Goal: Share content

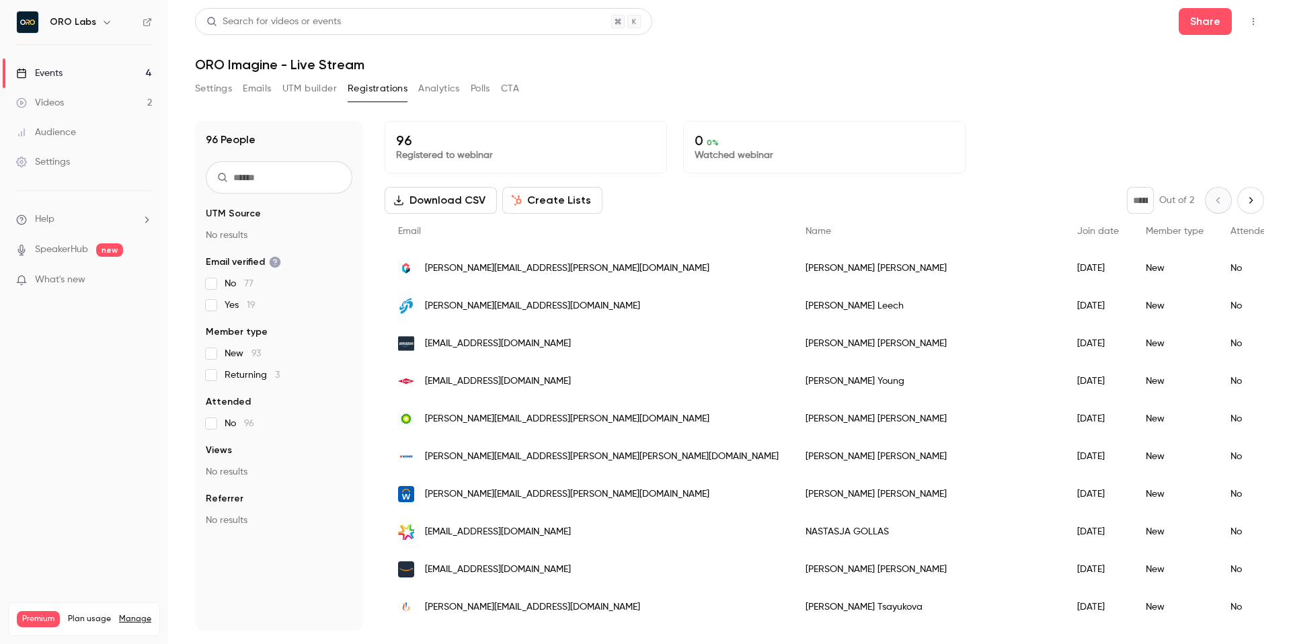
click at [829, 99] on div "Settings Emails UTM builder Registrations Analytics Polls CTA" at bounding box center [729, 91] width 1069 height 27
click at [101, 73] on link "Events 4" at bounding box center [84, 73] width 168 height 30
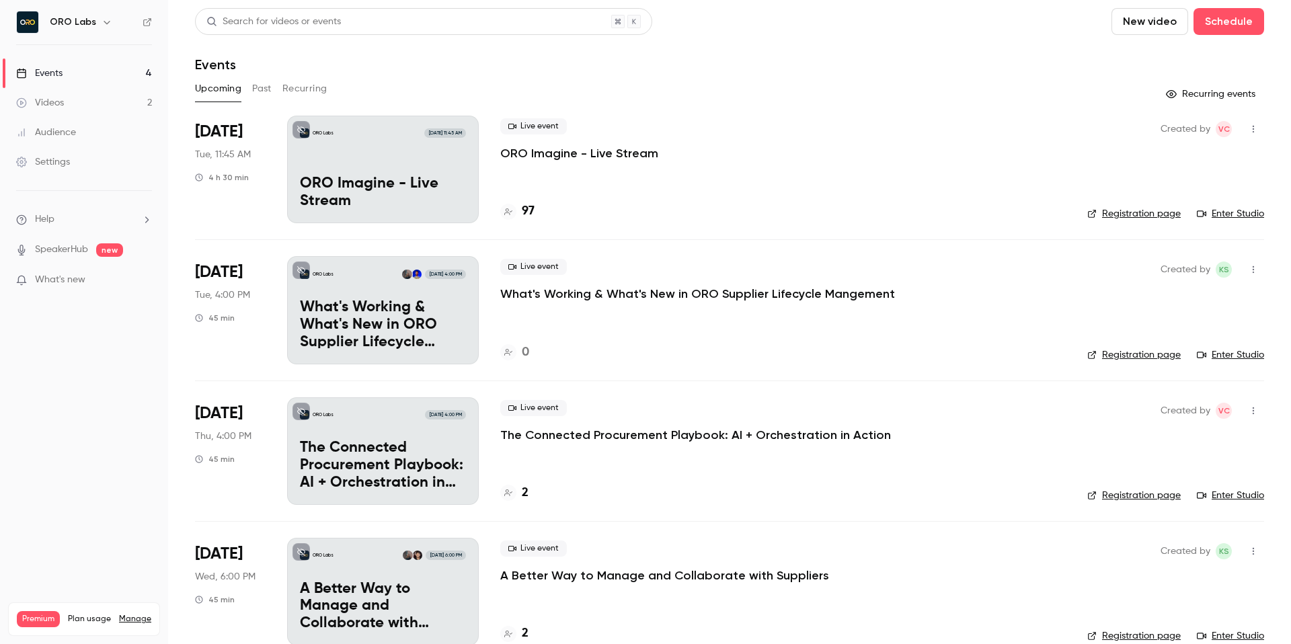
click at [264, 82] on button "Past" at bounding box center [261, 89] width 19 height 22
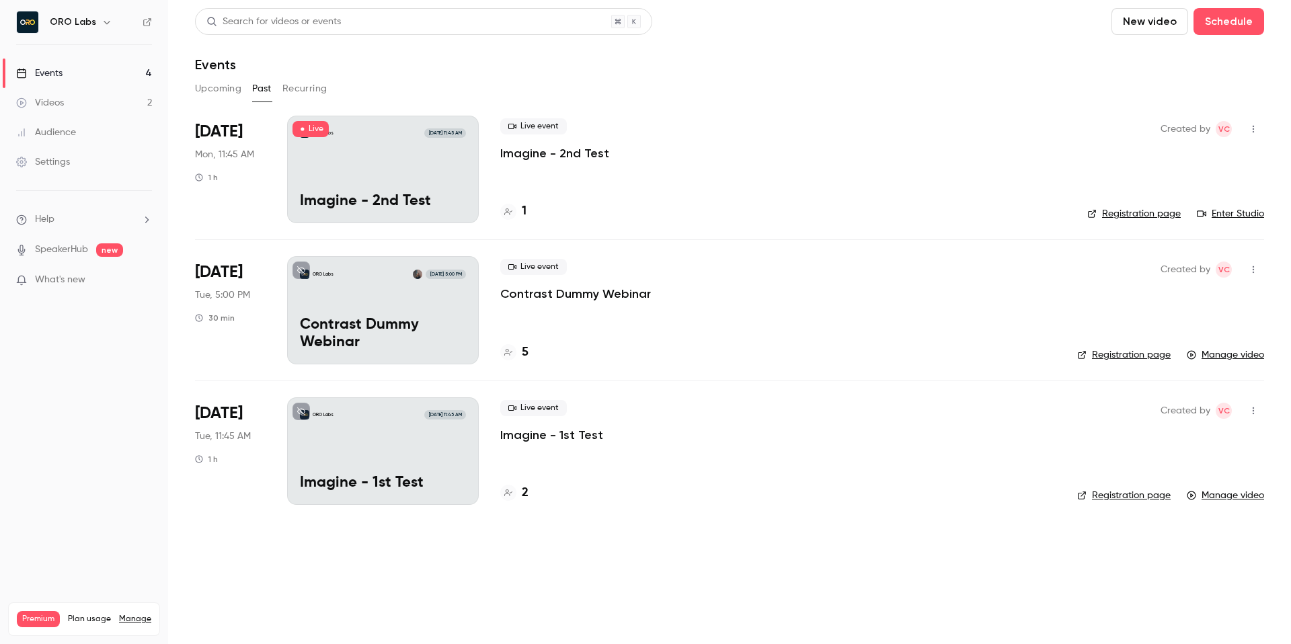
click at [556, 153] on p "Imagine - 2nd Test" at bounding box center [554, 153] width 109 height 16
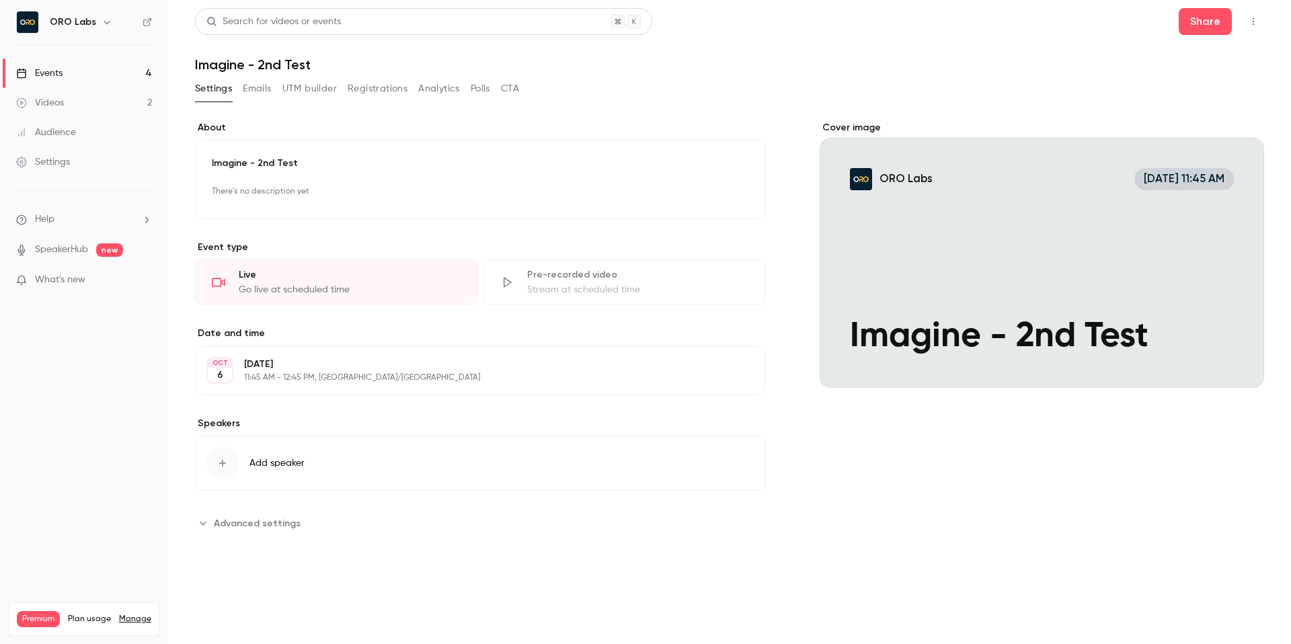
click at [811, 110] on div "**********" at bounding box center [729, 335] width 1069 height 461
click at [1256, 33] on div "Share" at bounding box center [1220, 21] width 85 height 27
click at [1254, 20] on icon "button" at bounding box center [1253, 21] width 11 height 9
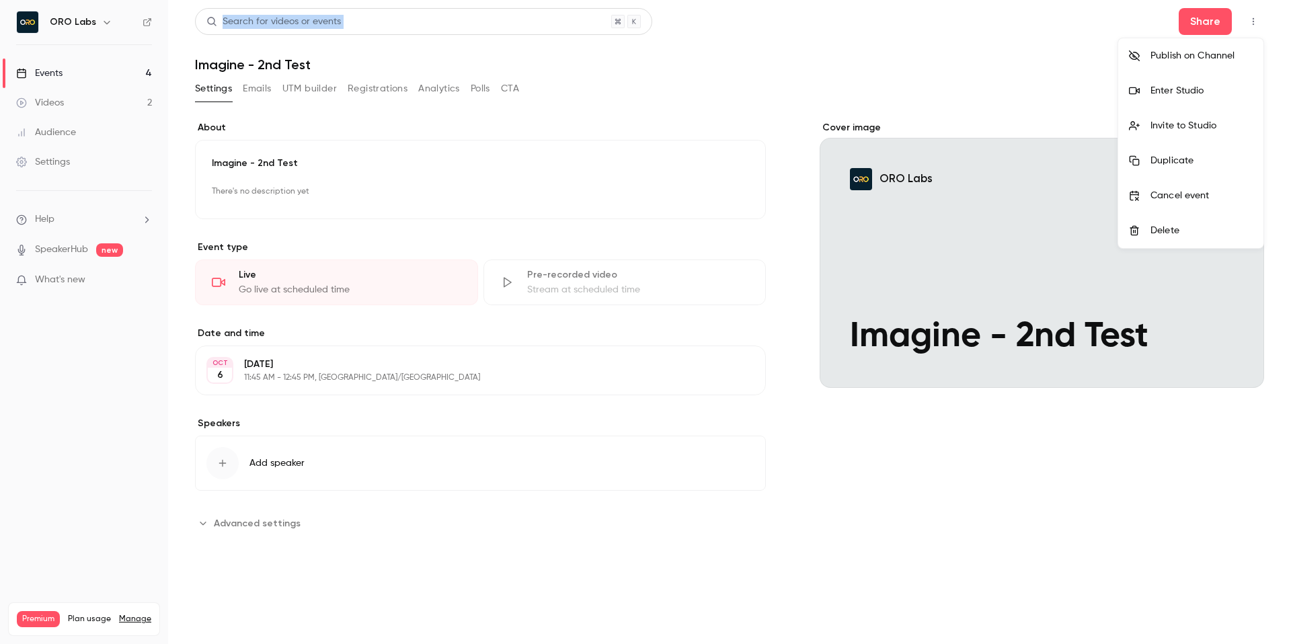
click at [1195, 93] on div "Enter Studio" at bounding box center [1201, 90] width 102 height 13
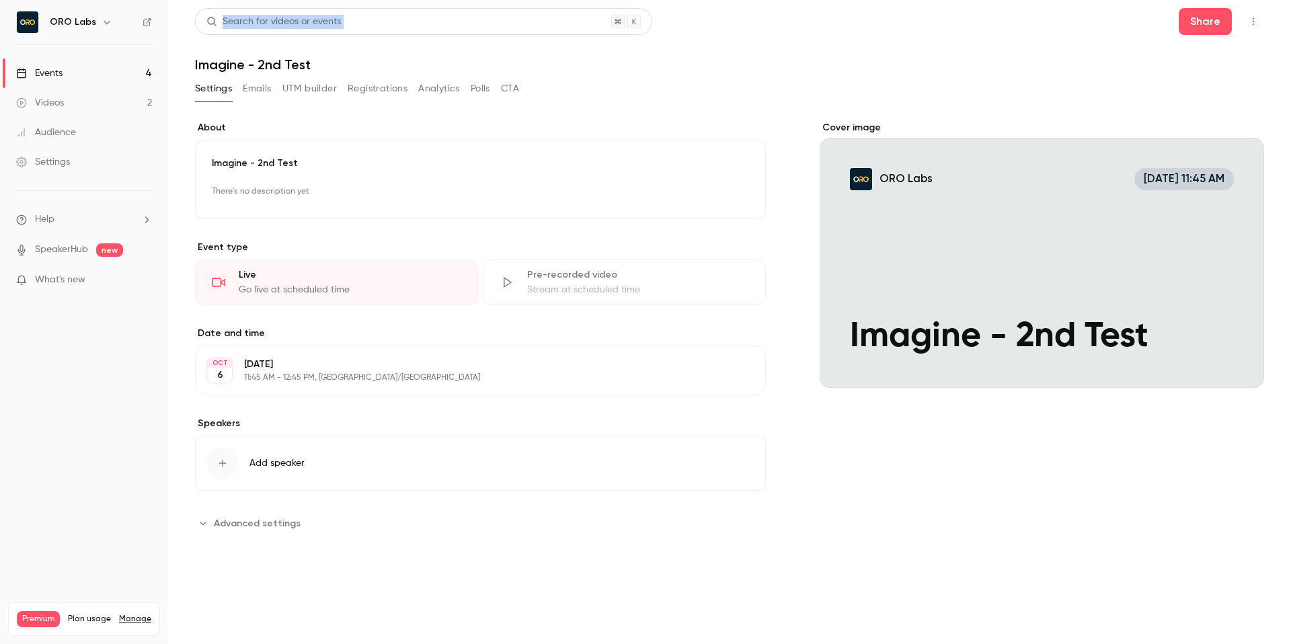
click at [904, 40] on header "Search for videos or events Share Imagine - 2nd Test" at bounding box center [729, 40] width 1069 height 65
click at [1202, 12] on button "Share" at bounding box center [1204, 21] width 53 height 27
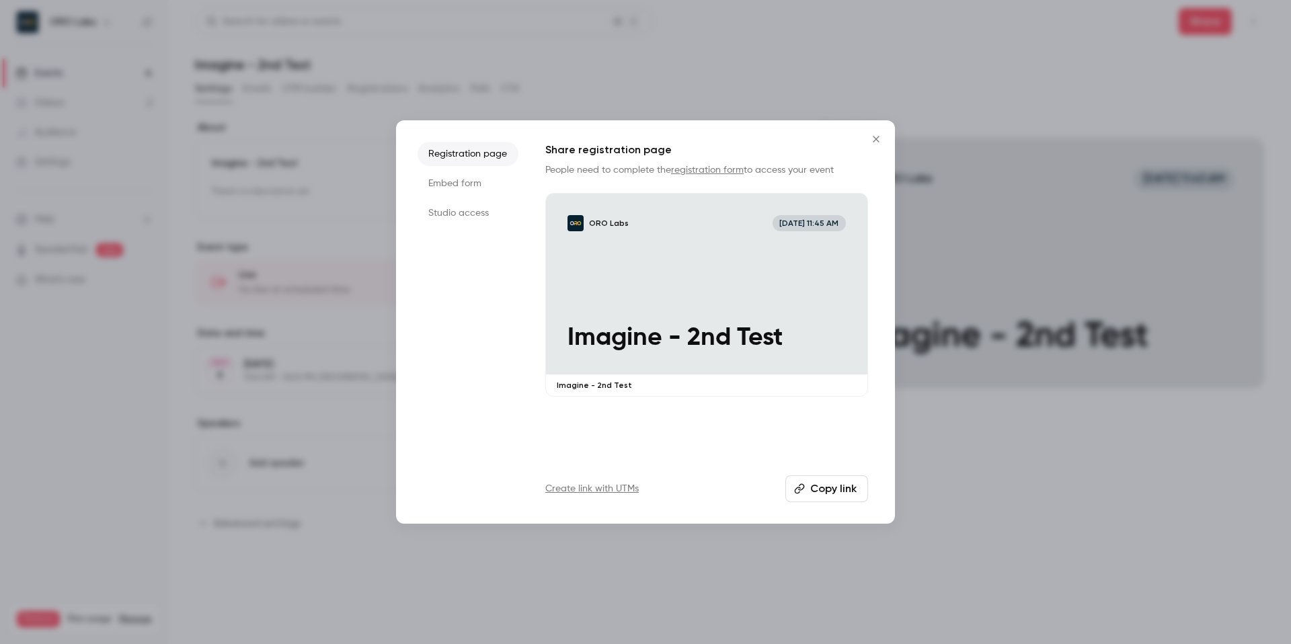
click at [826, 493] on button "Copy link" at bounding box center [826, 488] width 83 height 27
click at [874, 137] on icon "Close" at bounding box center [875, 139] width 6 height 6
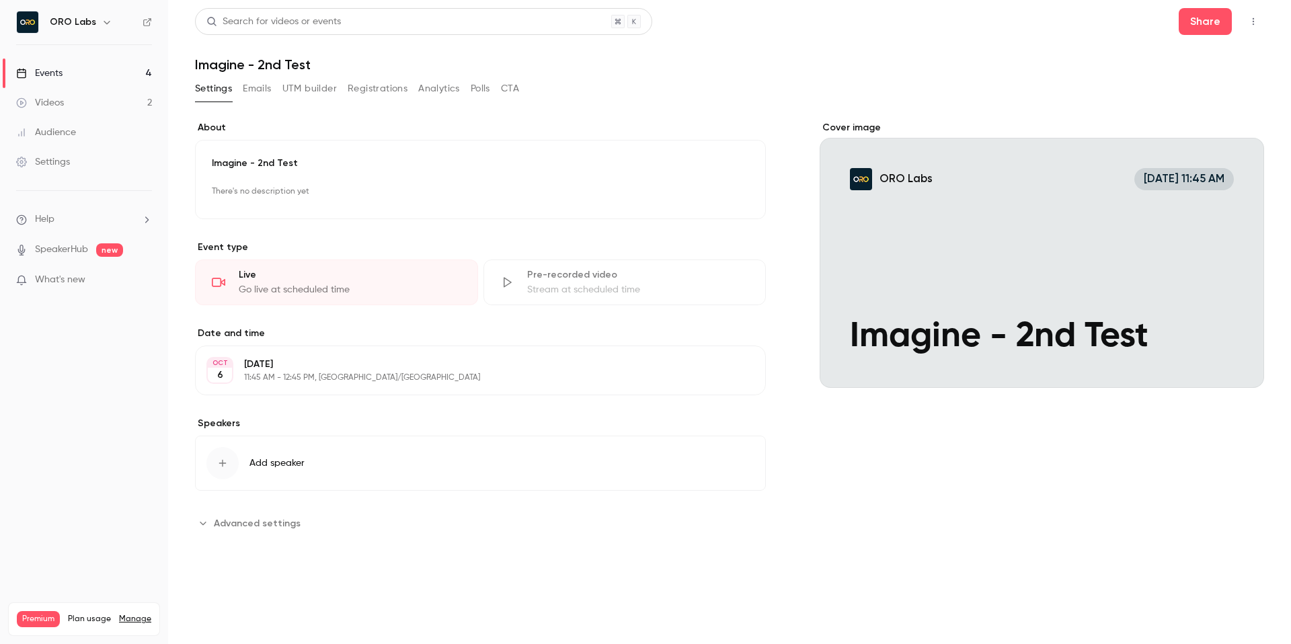
click at [932, 99] on div "Settings Emails UTM builder Registrations Analytics Polls CTA" at bounding box center [729, 91] width 1069 height 27
click at [1243, 22] on button "button" at bounding box center [1253, 22] width 22 height 22
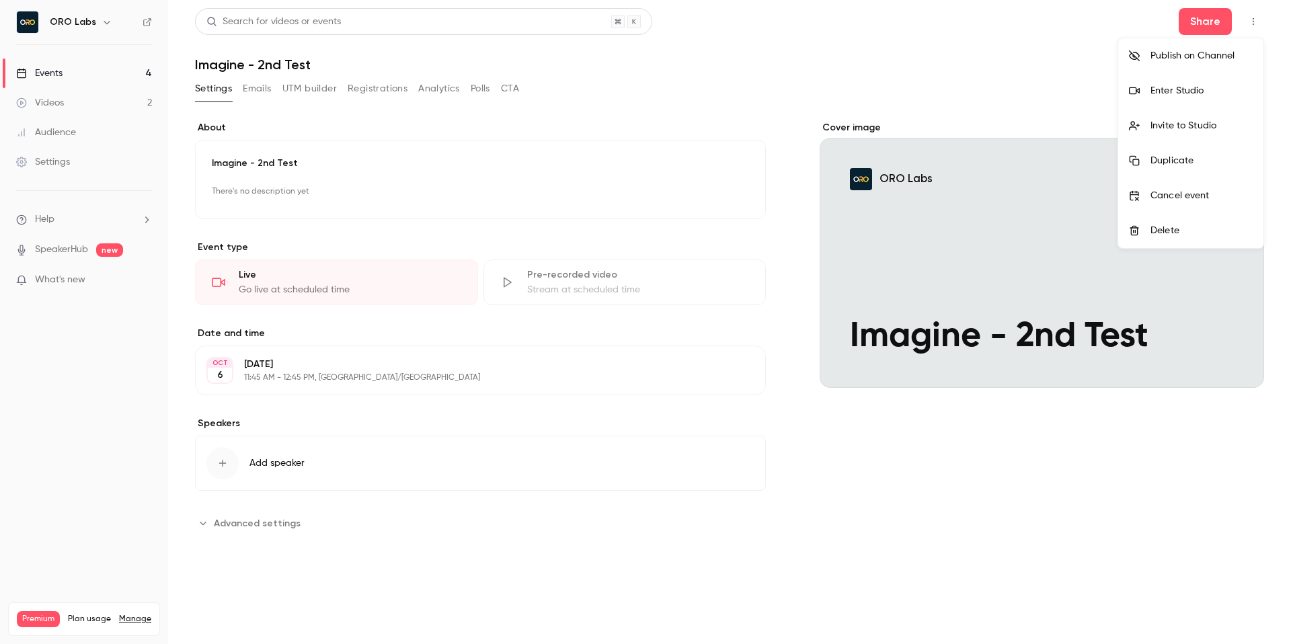
click at [1204, 32] on div at bounding box center [645, 322] width 1291 height 644
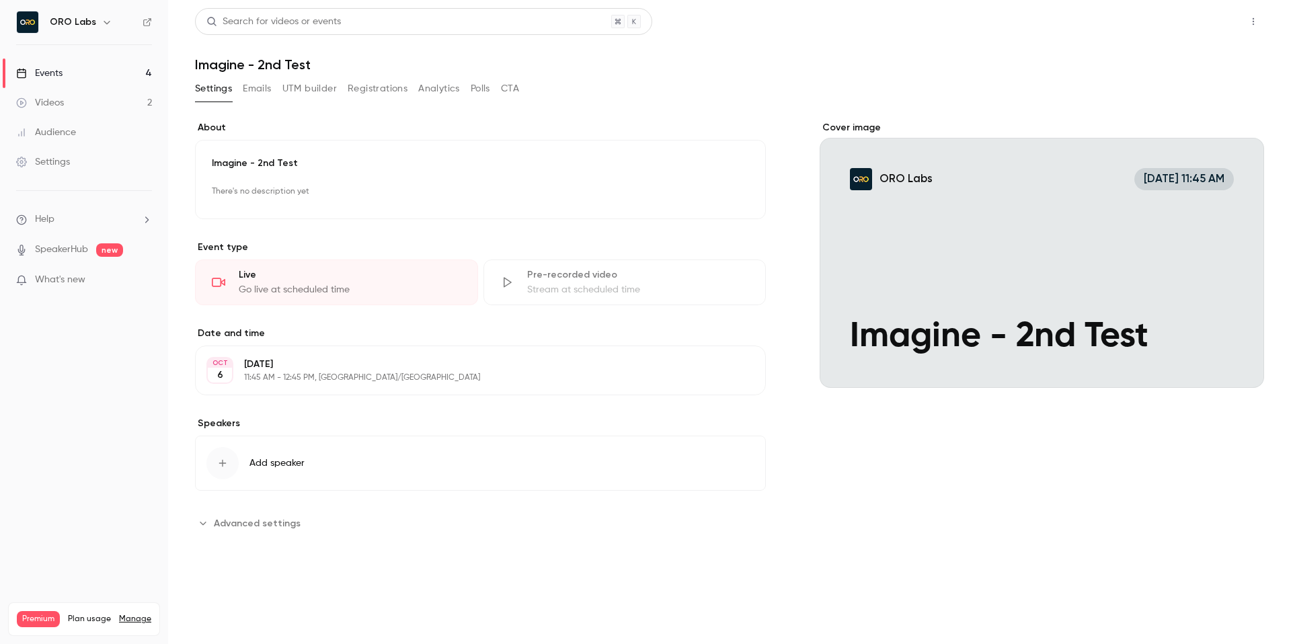
click at [1191, 24] on button "Share" at bounding box center [1204, 21] width 53 height 27
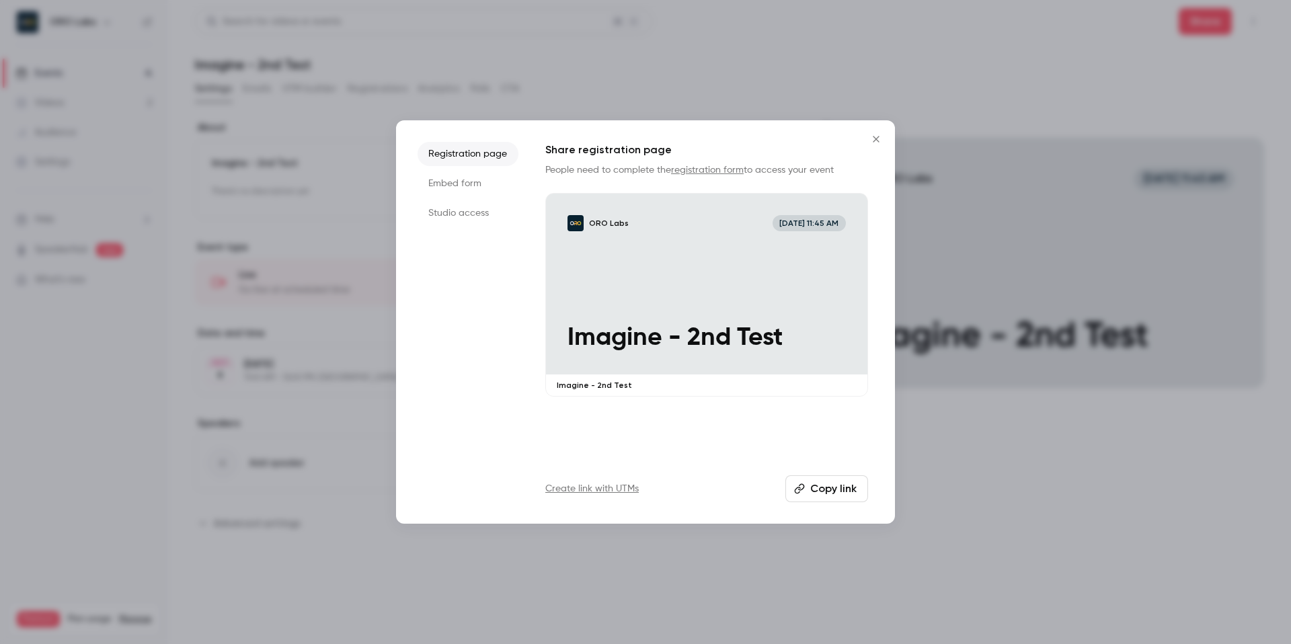
click at [825, 481] on button "Copy link" at bounding box center [826, 488] width 83 height 27
click at [883, 136] on icon "Close" at bounding box center [876, 139] width 16 height 11
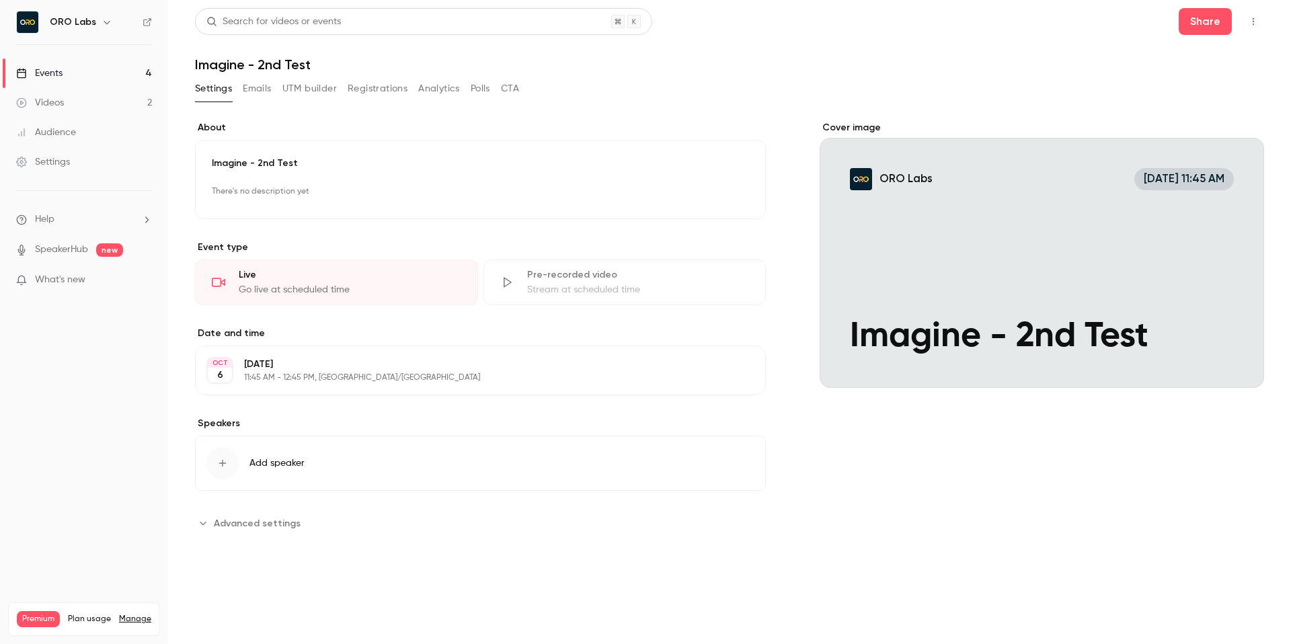
click at [775, 87] on div "Settings Emails UTM builder Registrations Analytics Polls CTA" at bounding box center [729, 91] width 1069 height 27
